Goal: Task Accomplishment & Management: Manage account settings

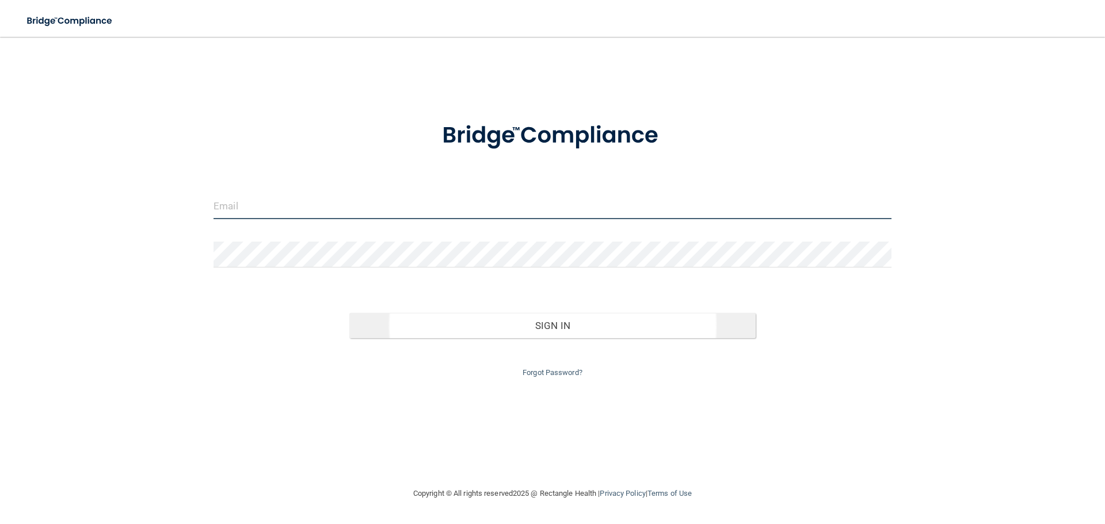
type input "[EMAIL_ADDRESS][DOMAIN_NAME]"
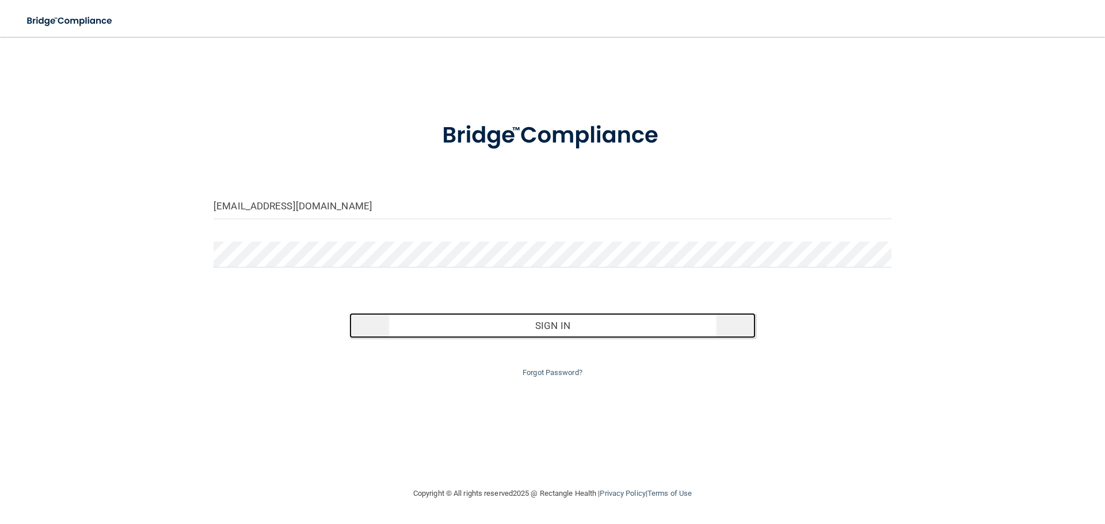
click at [583, 331] on button "Sign In" at bounding box center [552, 325] width 407 height 25
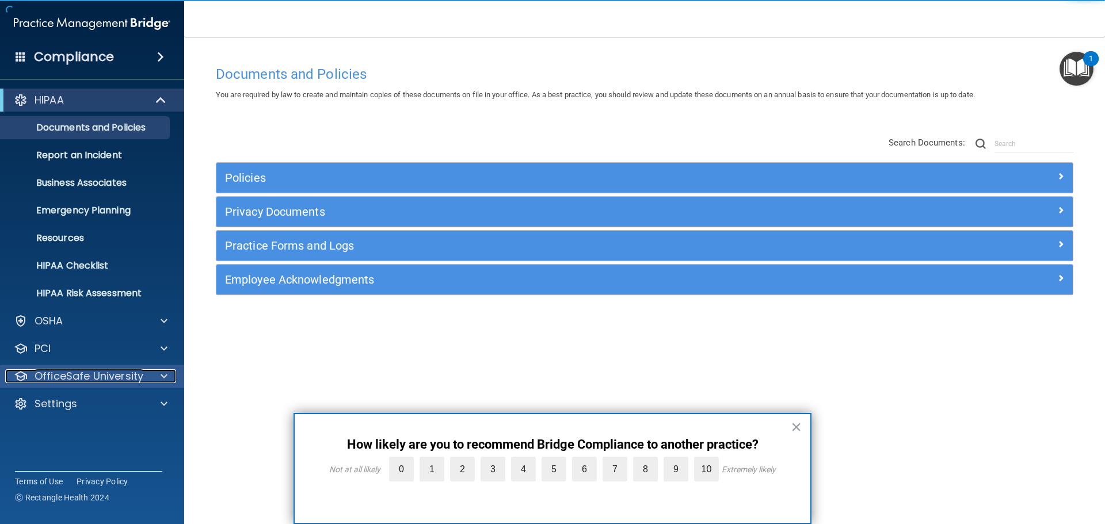
click at [94, 382] on p "OfficeSafe University" at bounding box center [89, 376] width 109 height 14
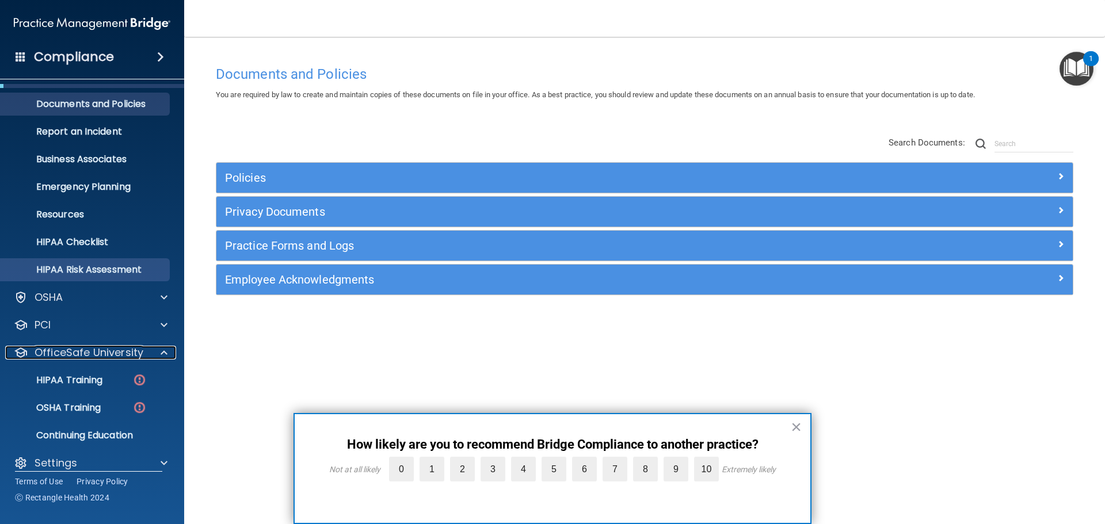
scroll to position [36, 0]
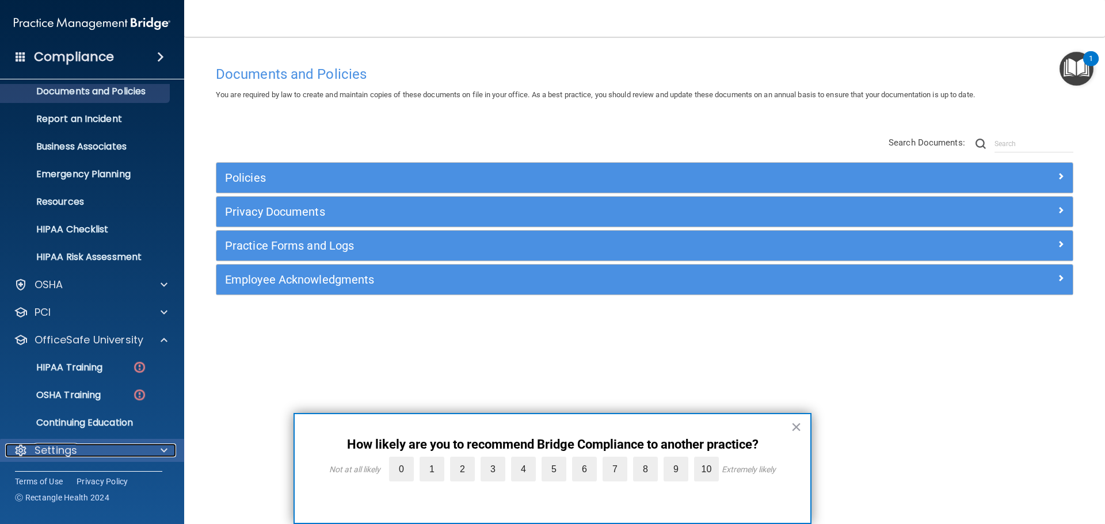
click at [72, 445] on p "Settings" at bounding box center [56, 451] width 43 height 14
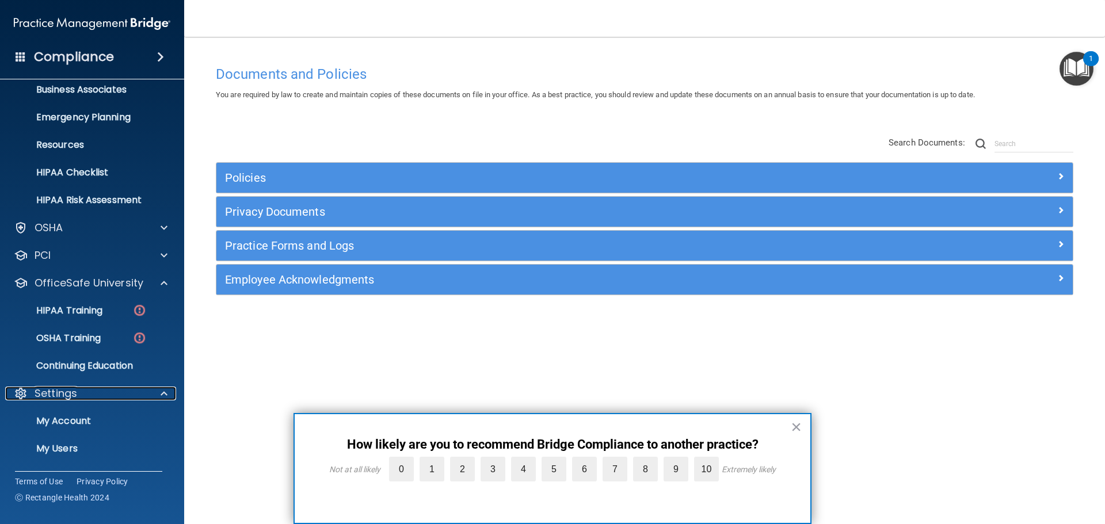
scroll to position [147, 0]
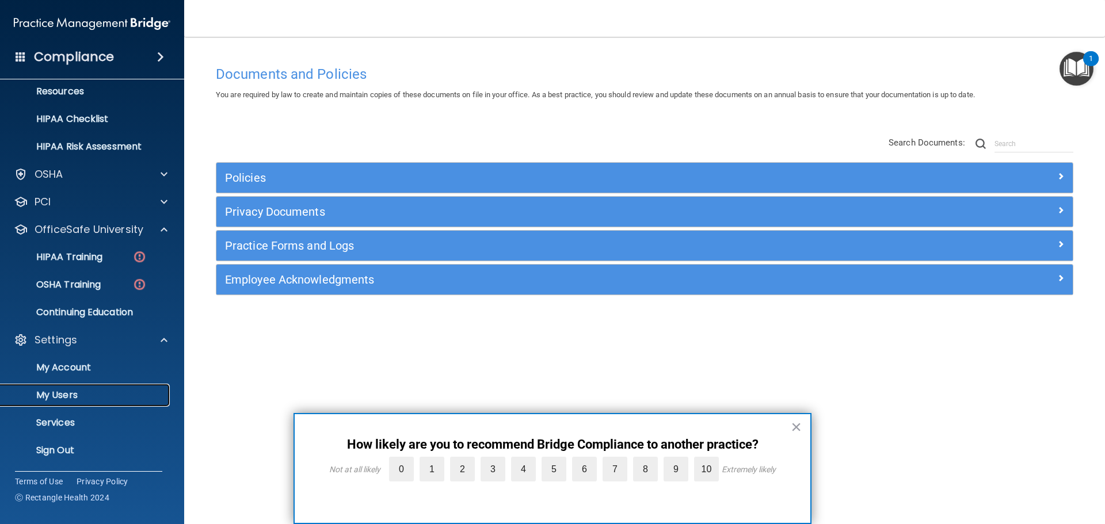
click at [51, 403] on link "My Users" at bounding box center [78, 395] width 181 height 23
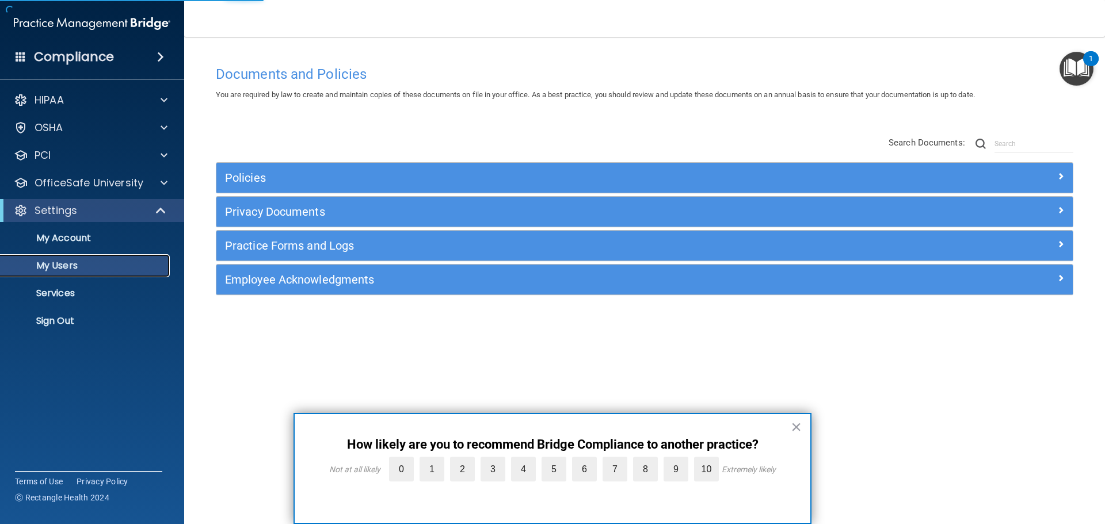
click at [55, 268] on p "My Users" at bounding box center [85, 266] width 157 height 12
select select "20"
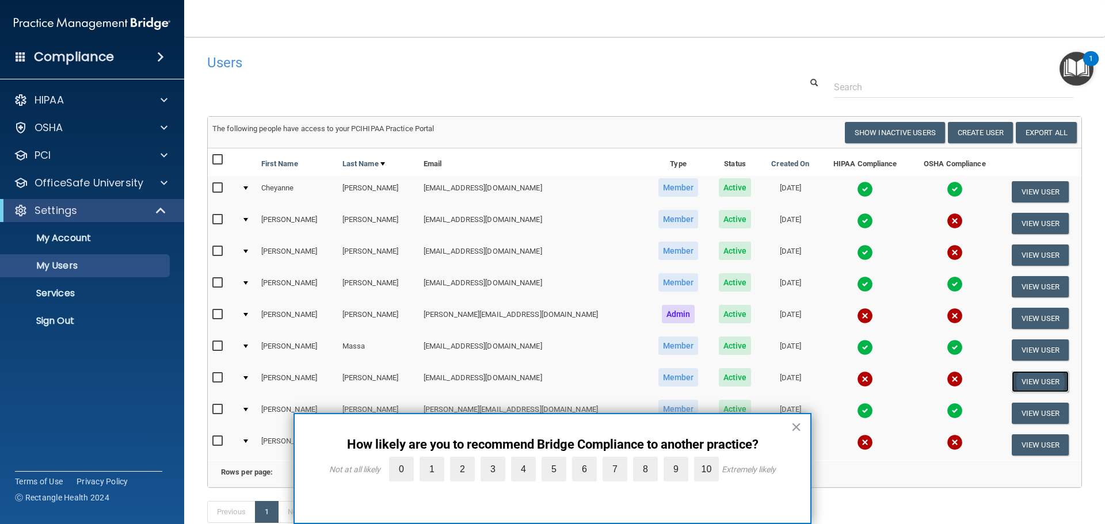
click at [1013, 380] on button "View User" at bounding box center [1039, 381] width 57 height 21
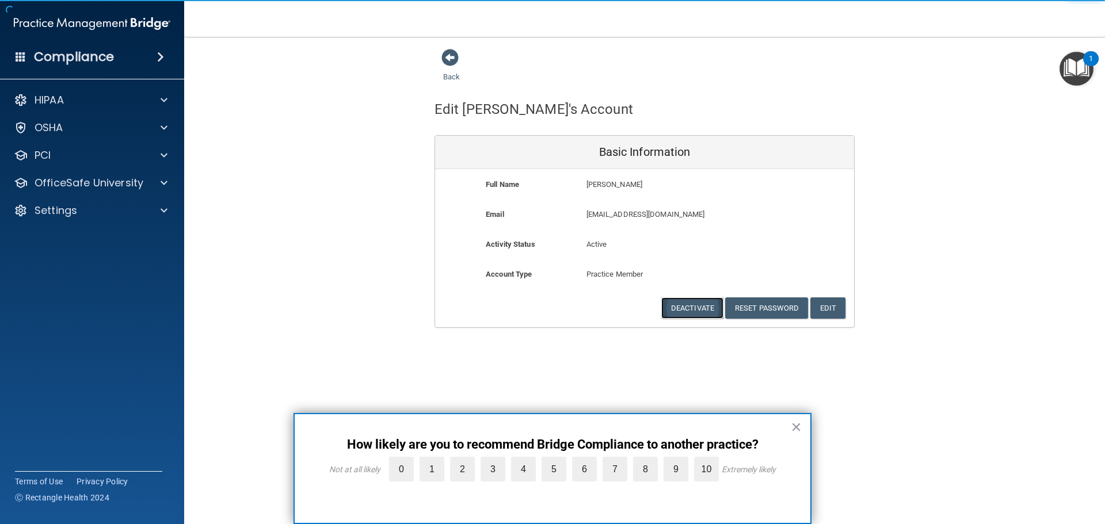
click at [688, 306] on button "Deactivate" at bounding box center [692, 307] width 62 height 21
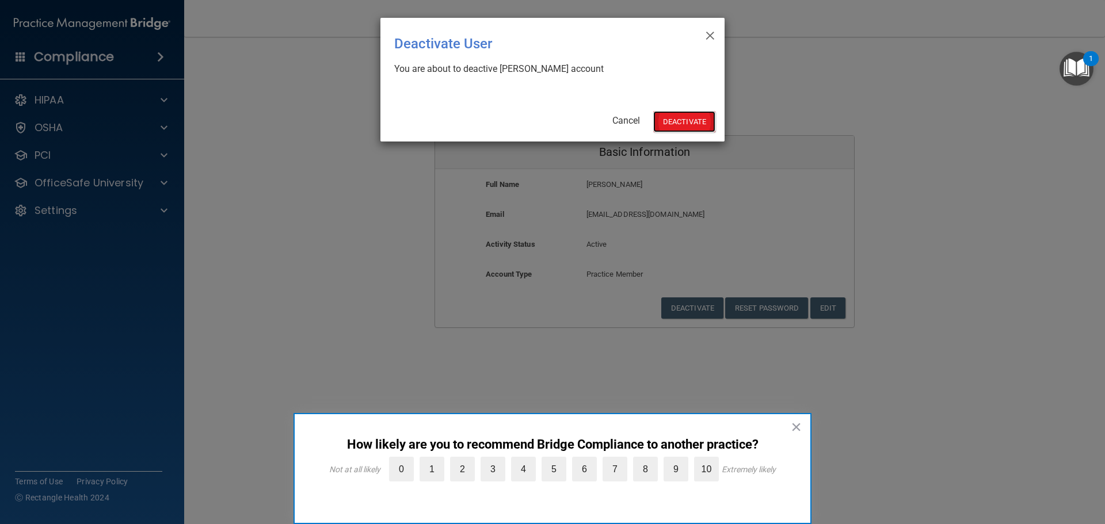
click at [683, 119] on button "Deactivate" at bounding box center [684, 121] width 62 height 21
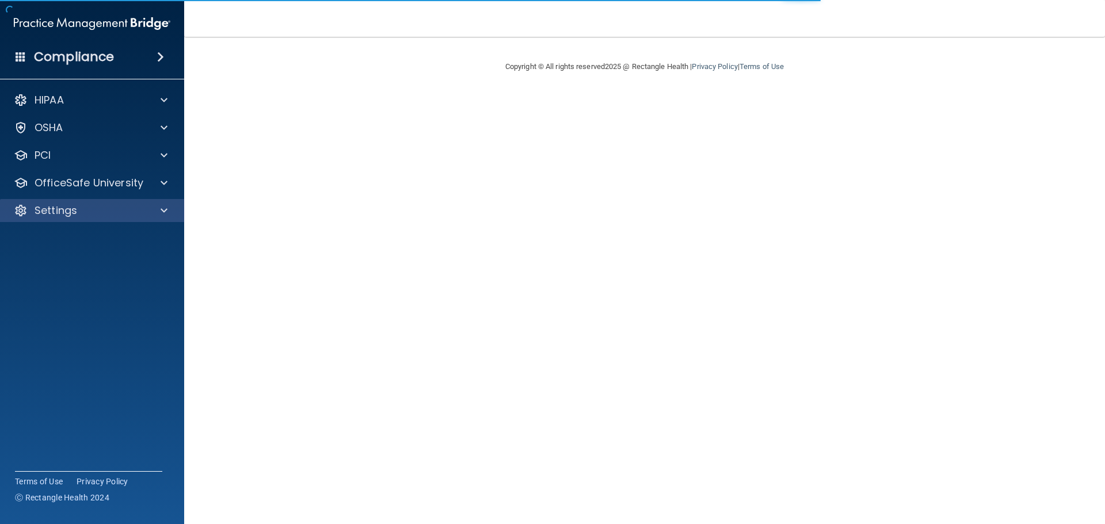
click at [71, 219] on div "Settings" at bounding box center [92, 210] width 185 height 23
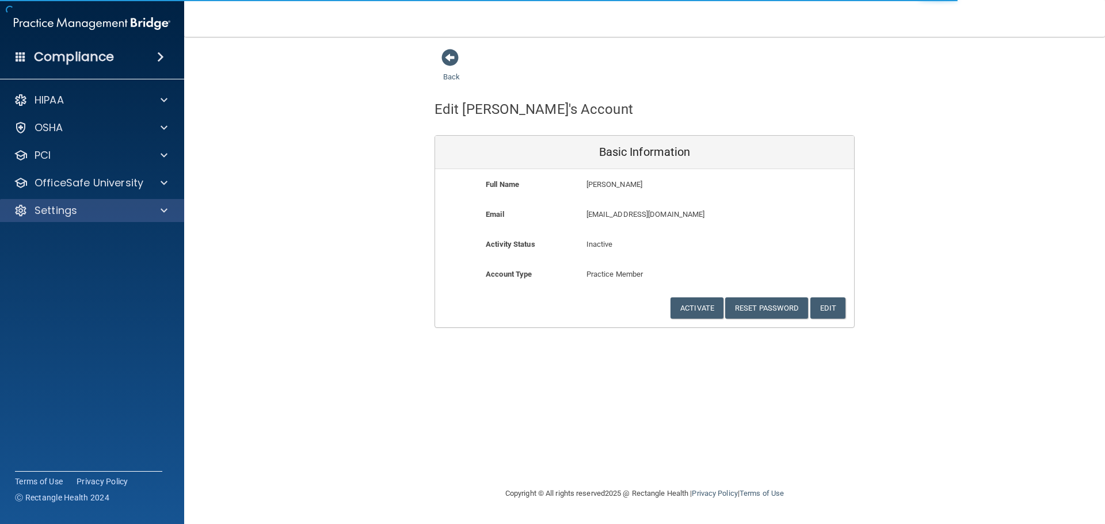
click at [71, 219] on div "Settings" at bounding box center [92, 210] width 185 height 23
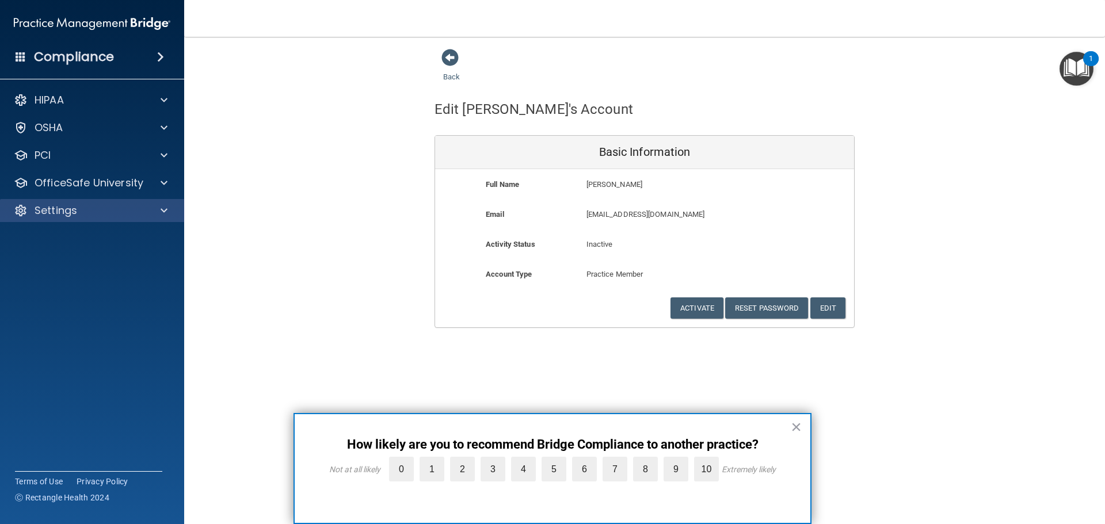
click at [71, 219] on div "Settings" at bounding box center [92, 210] width 185 height 23
click at [163, 211] on span at bounding box center [164, 211] width 7 height 14
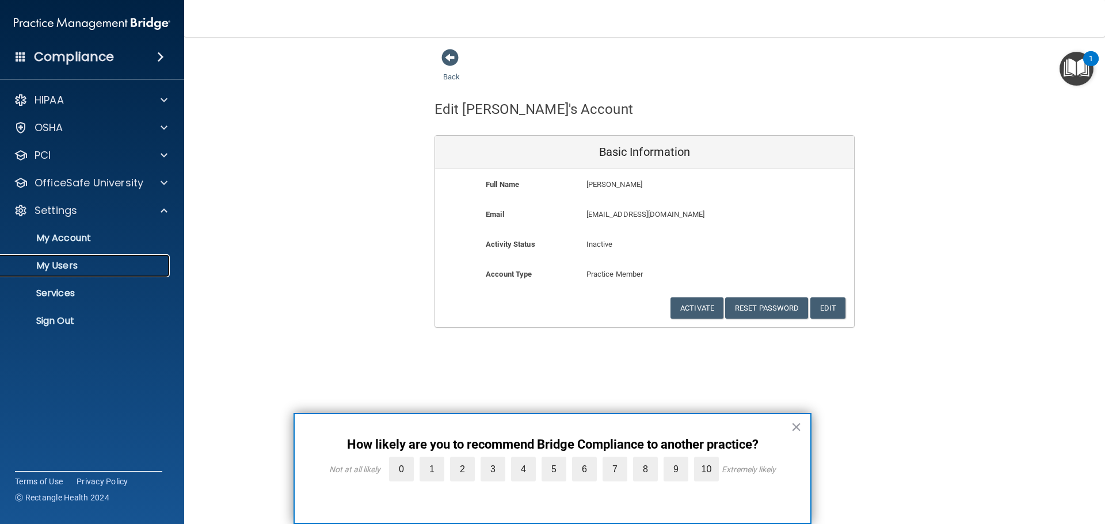
click at [72, 265] on p "My Users" at bounding box center [85, 266] width 157 height 12
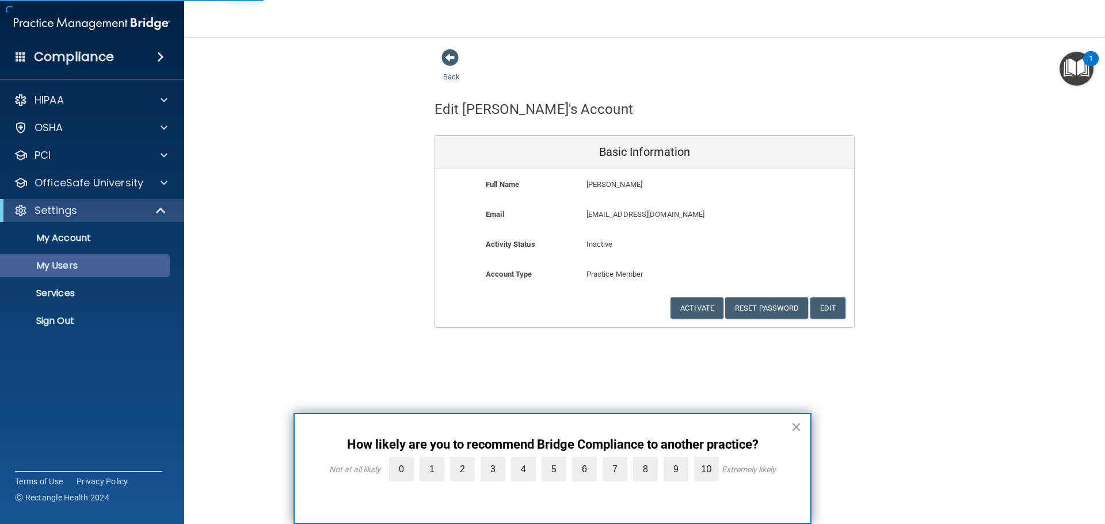
select select "20"
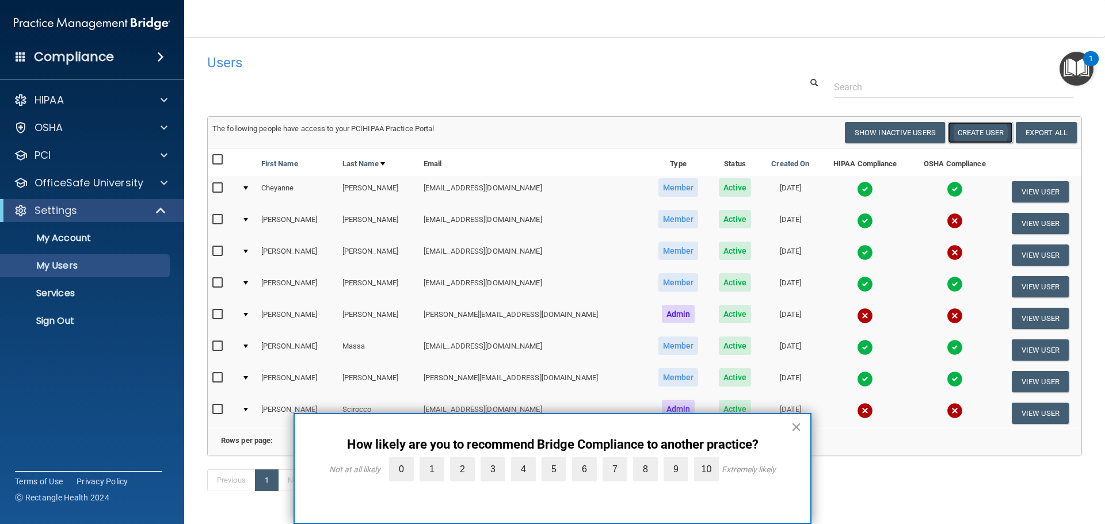
click at [979, 133] on button "Create User" at bounding box center [980, 132] width 65 height 21
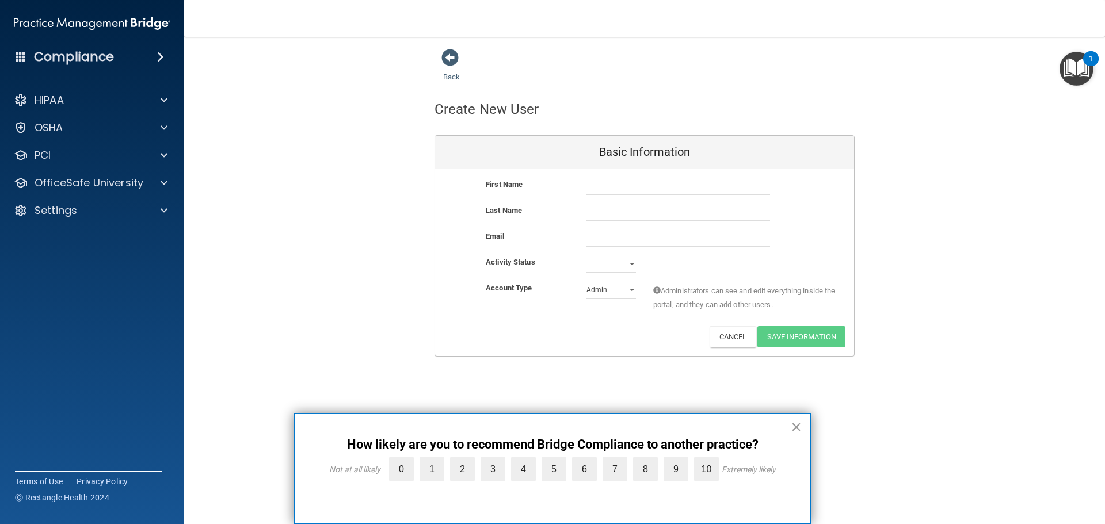
click at [797, 427] on button "×" at bounding box center [795, 427] width 11 height 18
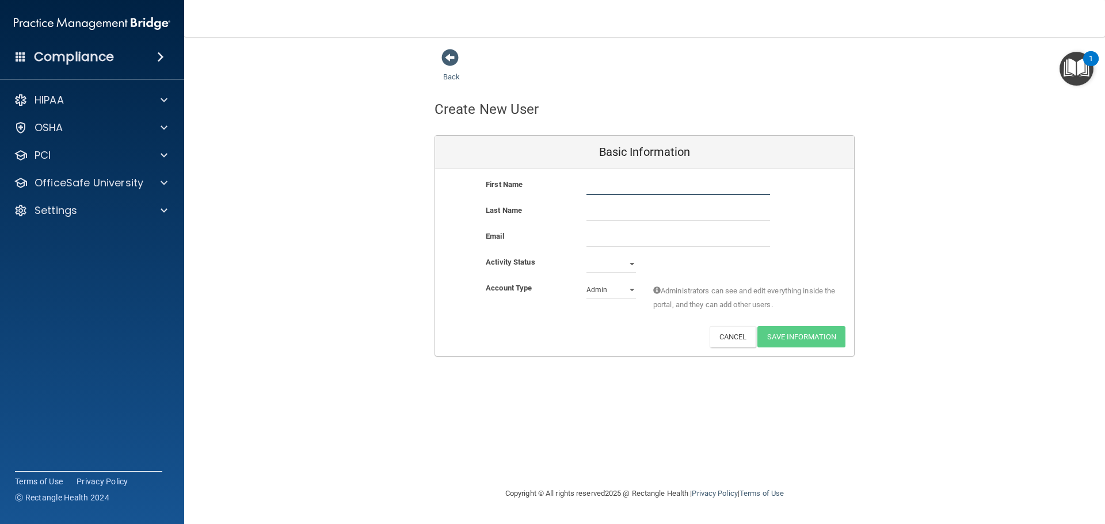
click at [661, 185] on input "text" at bounding box center [678, 186] width 184 height 17
type input "DeJanee"
click at [698, 218] on input "text" at bounding box center [678, 212] width 184 height 17
type input "Ashmore-Acevedo"
click at [731, 236] on input "email" at bounding box center [678, 238] width 184 height 17
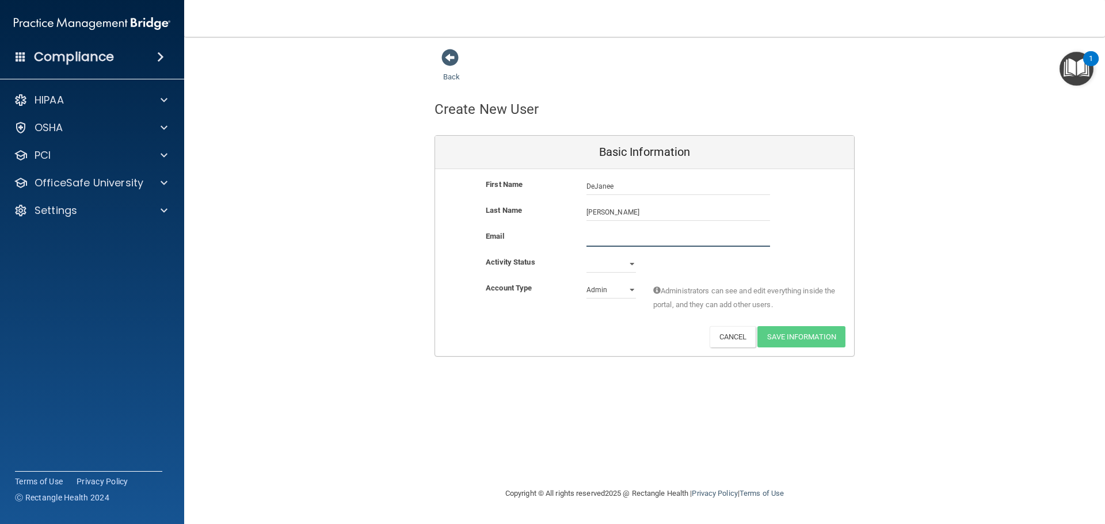
click at [646, 241] on input "email" at bounding box center [678, 238] width 184 height 17
type input "DeJaneea@drgianino.com"
click at [601, 265] on select "Active Inactive" at bounding box center [610, 263] width 49 height 17
select select "active"
click at [586, 255] on select "Active Inactive" at bounding box center [610, 263] width 49 height 17
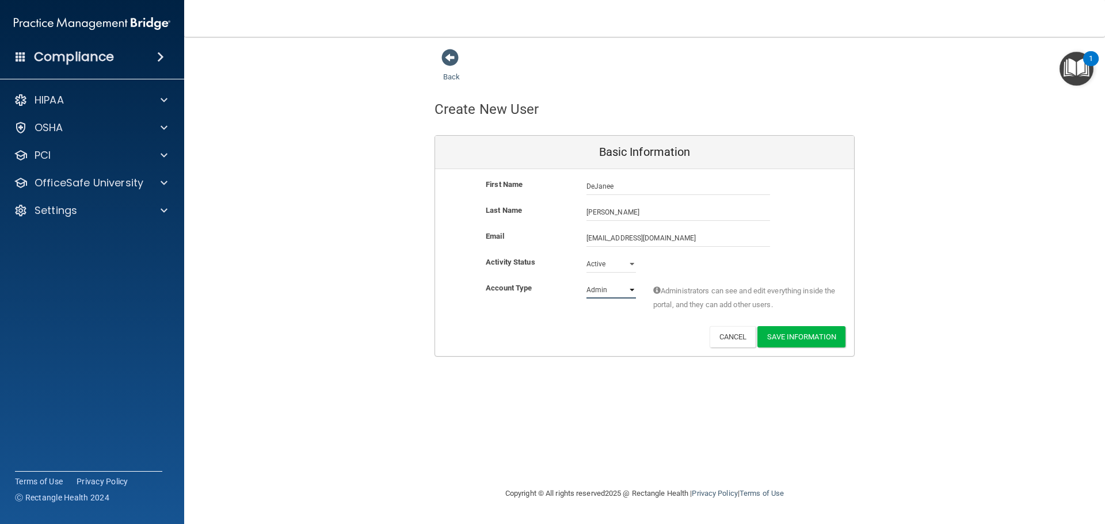
click at [602, 295] on select "Admin Member" at bounding box center [610, 289] width 49 height 17
select select "practice_member"
click at [586, 281] on select "Admin Member" at bounding box center [610, 289] width 49 height 17
click at [804, 343] on button "Save Information" at bounding box center [801, 336] width 88 height 21
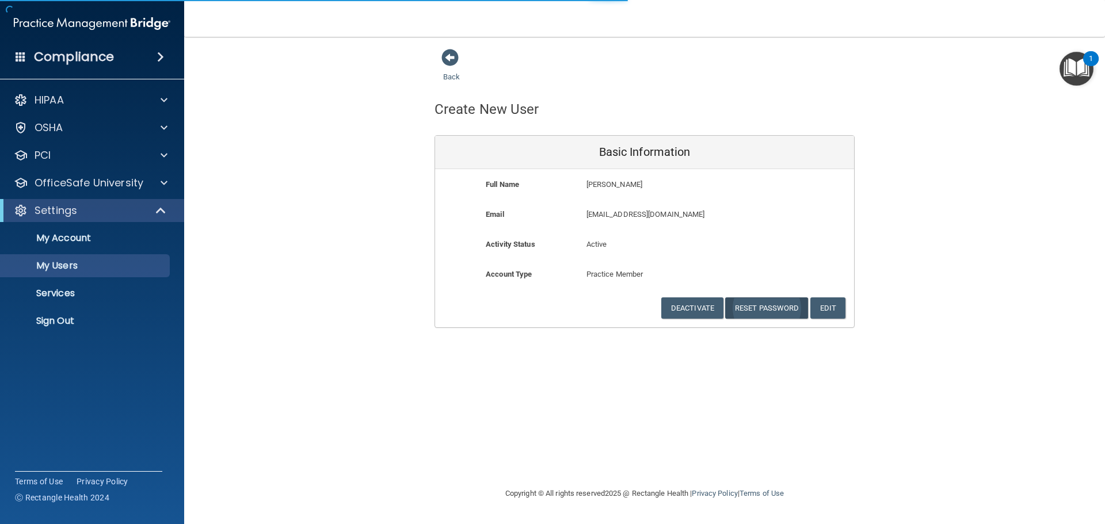
select select "20"
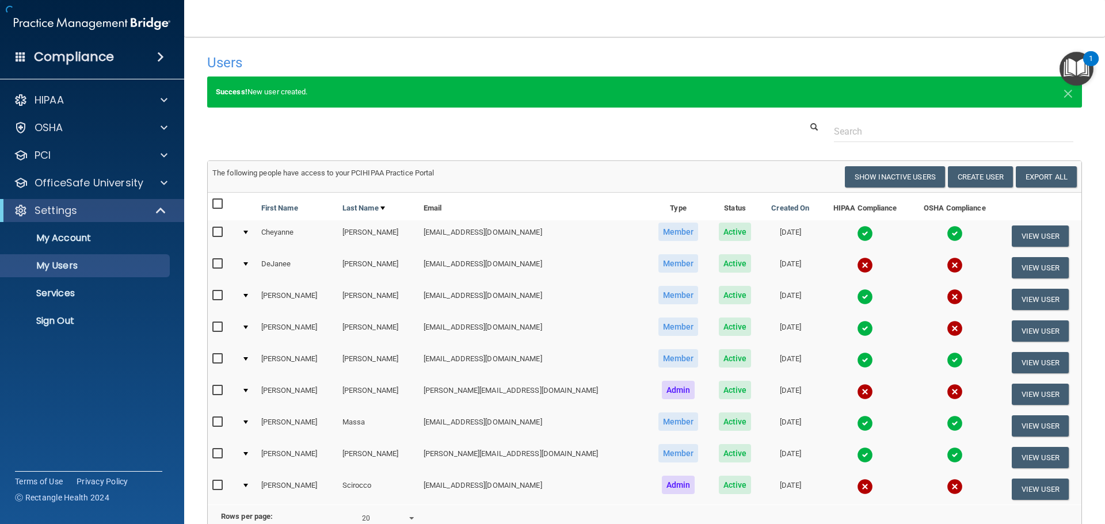
click at [767, 307] on td "[DATE]" at bounding box center [790, 300] width 59 height 32
click at [79, 183] on p "OfficeSafe University" at bounding box center [89, 183] width 109 height 14
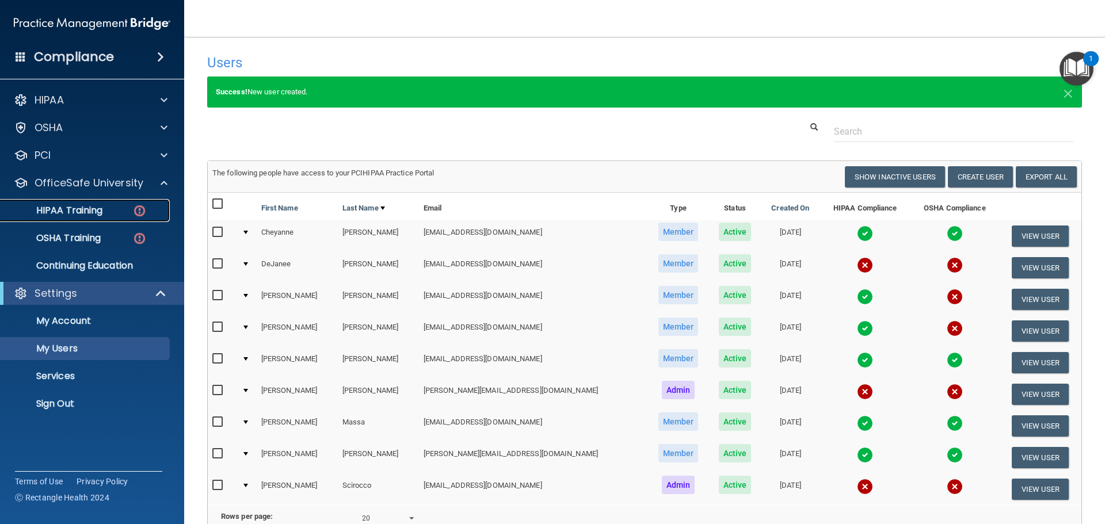
click at [72, 211] on p "HIPAA Training" at bounding box center [54, 211] width 95 height 12
